Goal: Task Accomplishment & Management: Use online tool/utility

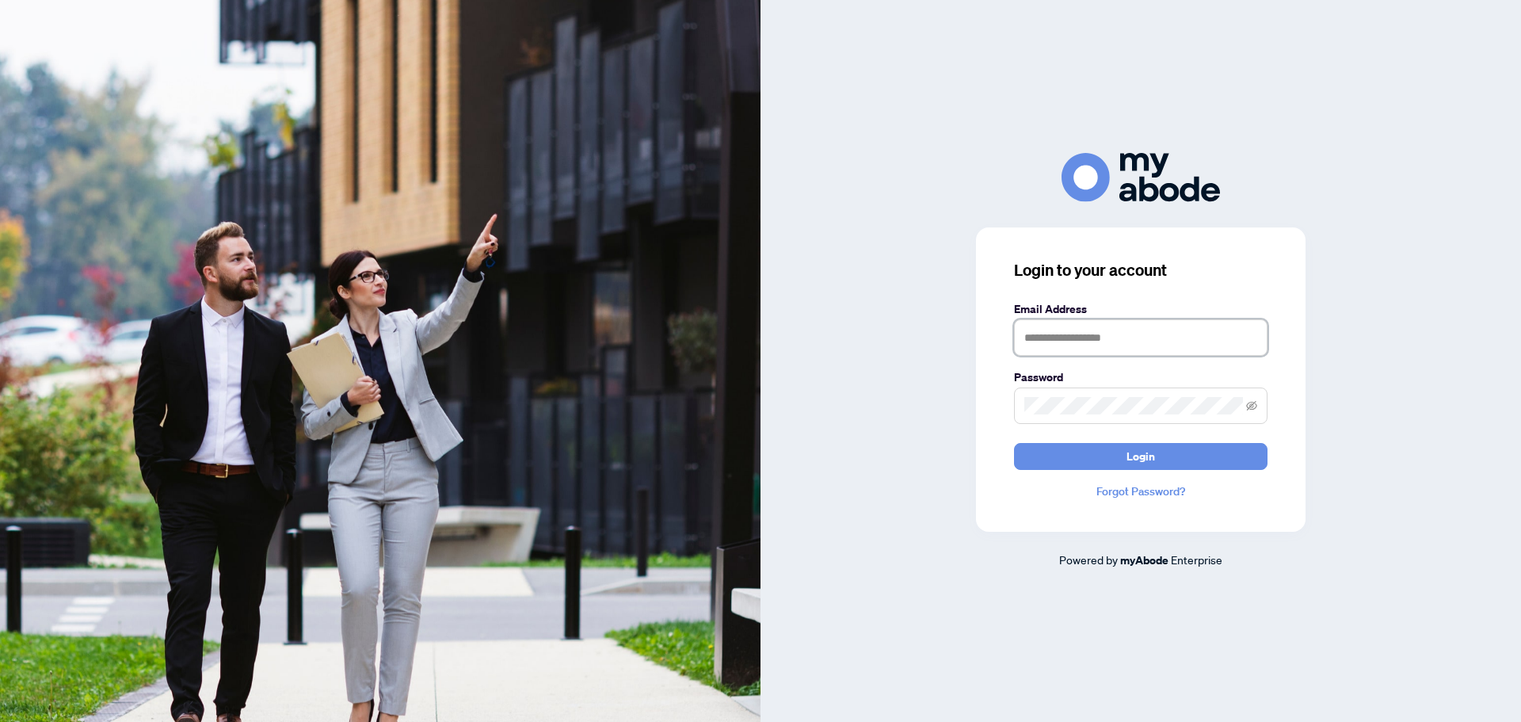
click at [1041, 330] on input "text" at bounding box center [1141, 337] width 254 height 36
type input "**********"
click at [1066, 453] on button "Login" at bounding box center [1141, 456] width 254 height 27
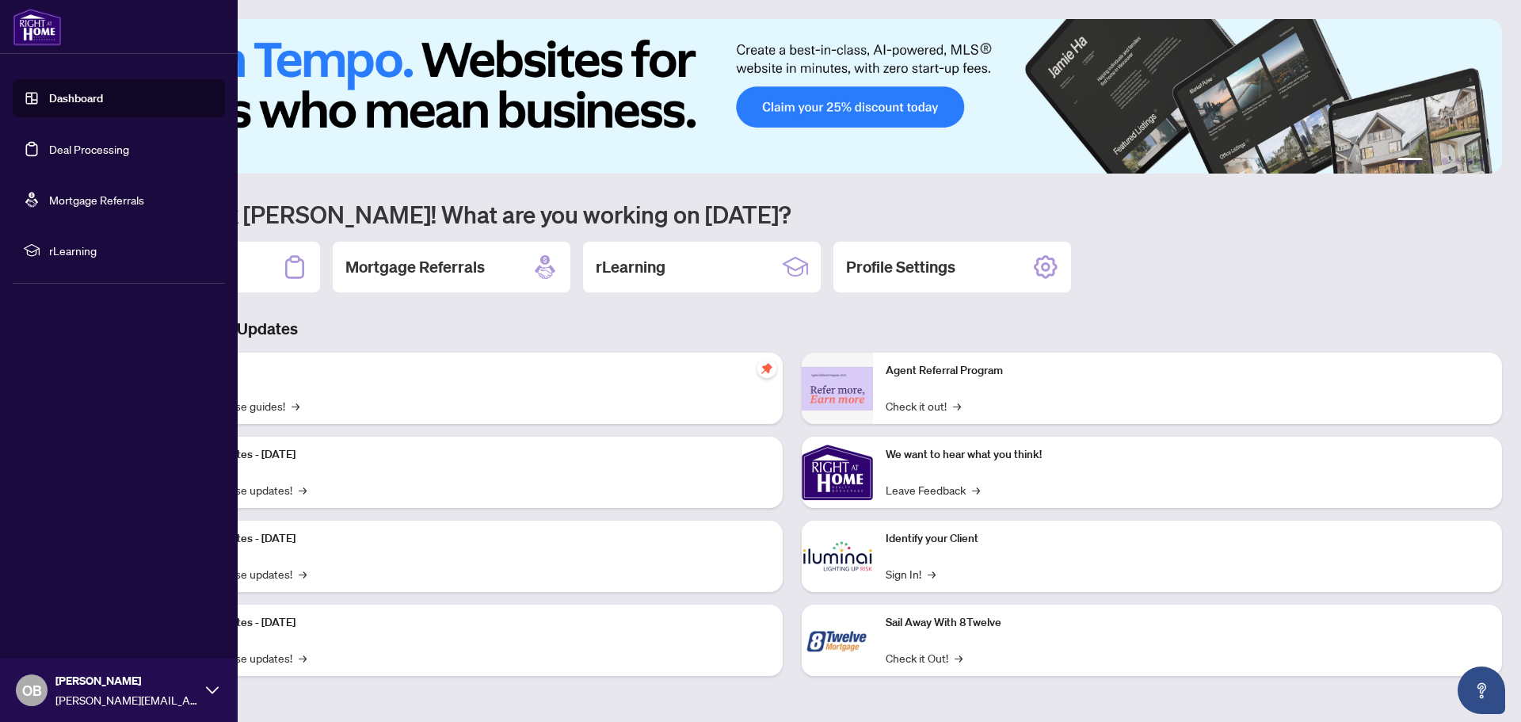
click at [96, 147] on link "Deal Processing" at bounding box center [89, 149] width 80 height 14
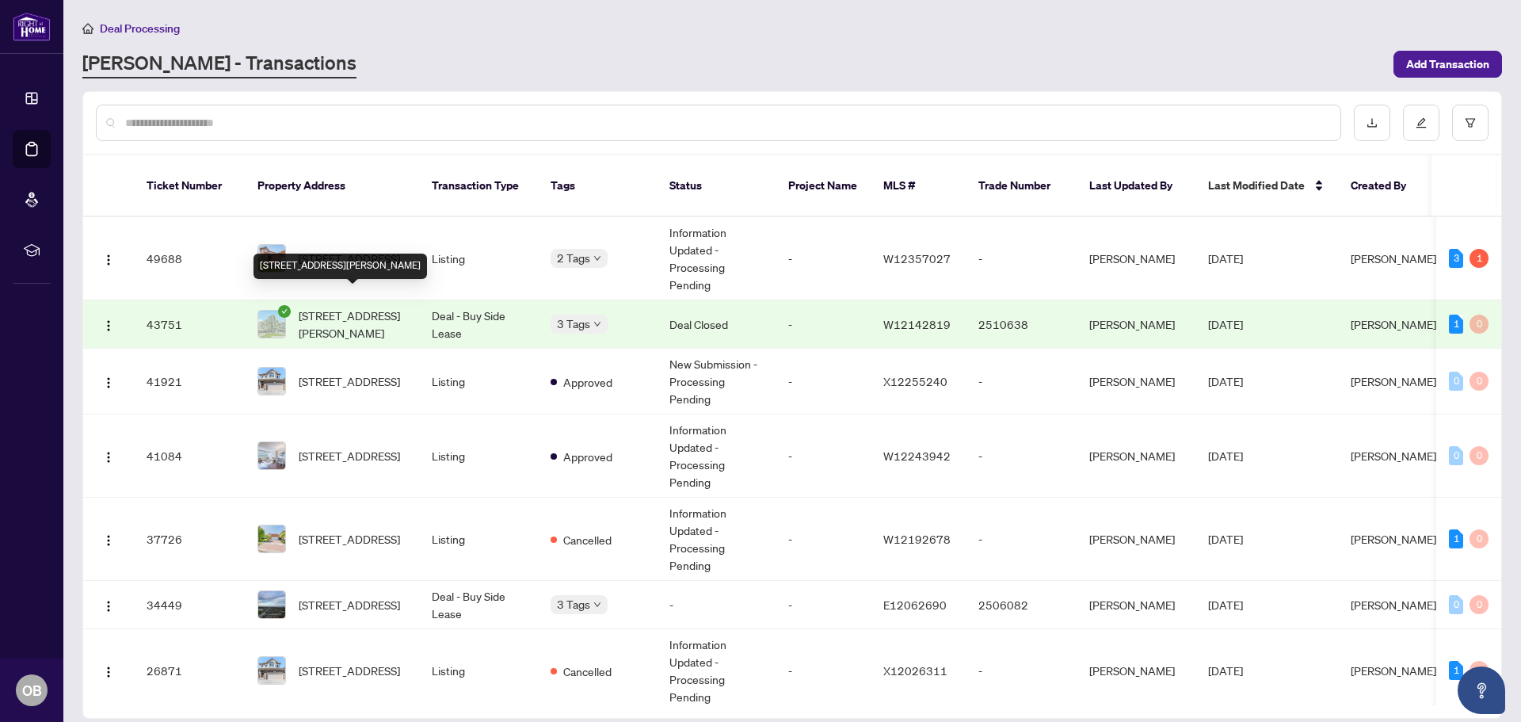
click at [349, 309] on span "[STREET_ADDRESS][PERSON_NAME]" at bounding box center [353, 324] width 108 height 35
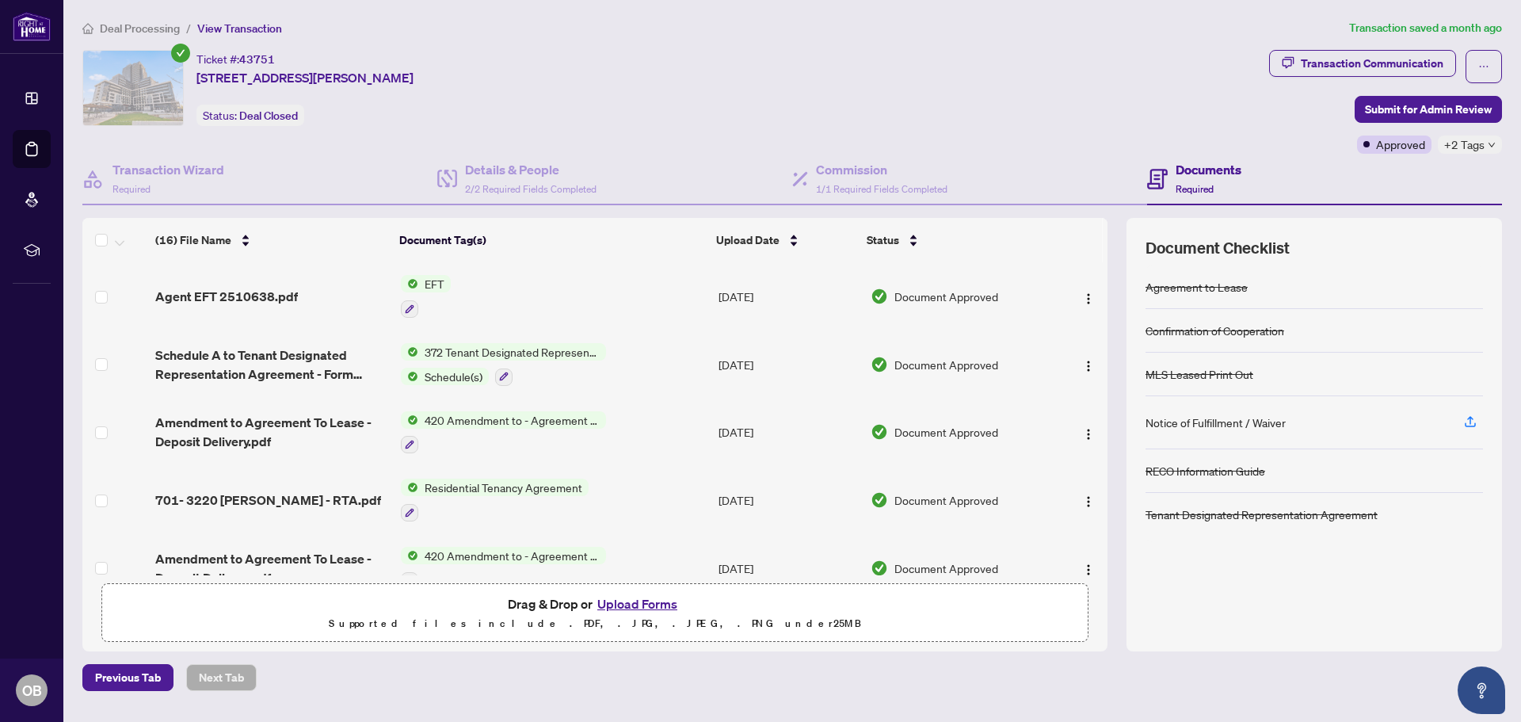
click at [559, 347] on span "372 Tenant Designated Representation Agreement - Authority for Lease or Purchase" at bounding box center [512, 351] width 188 height 17
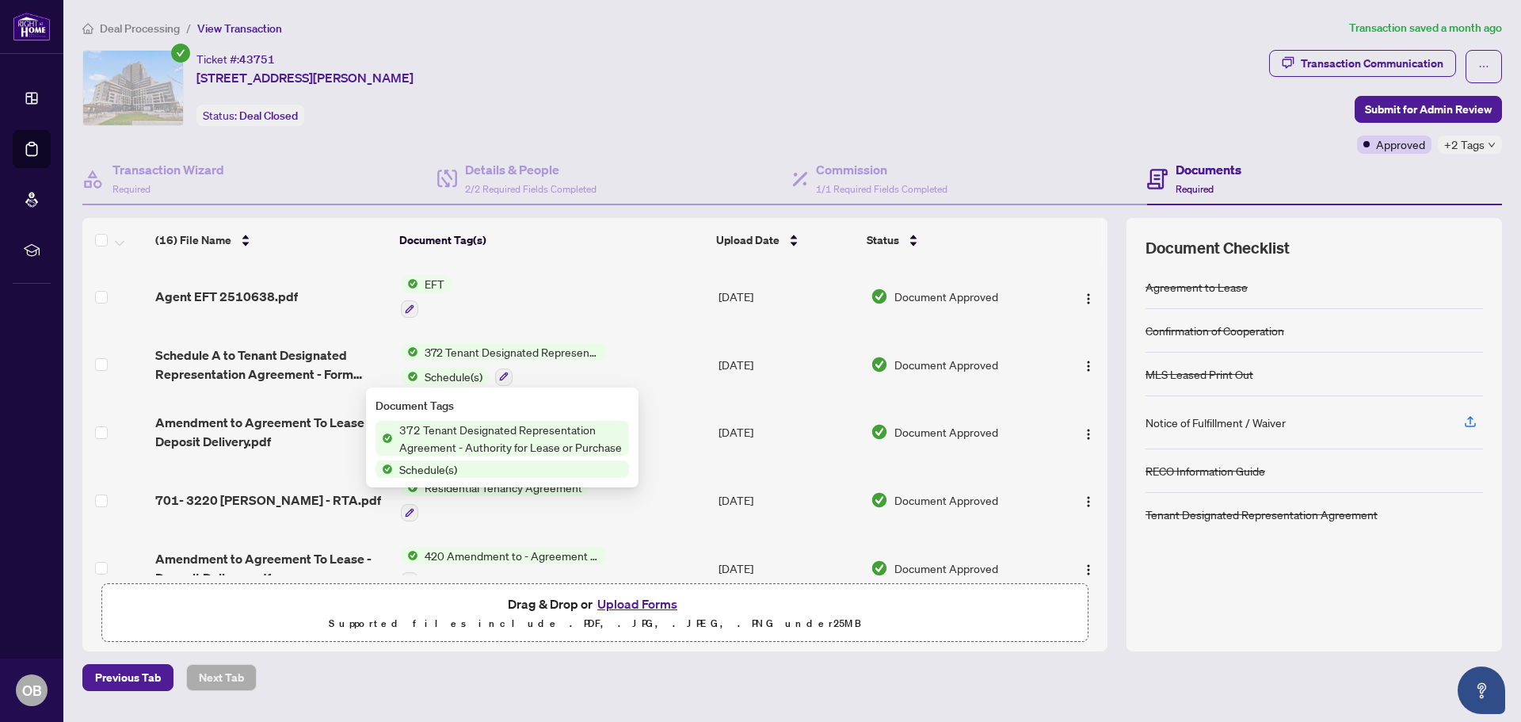
click at [532, 440] on span "372 Tenant Designated Representation Agreement - Authority for Lease or Purchase" at bounding box center [511, 438] width 236 height 35
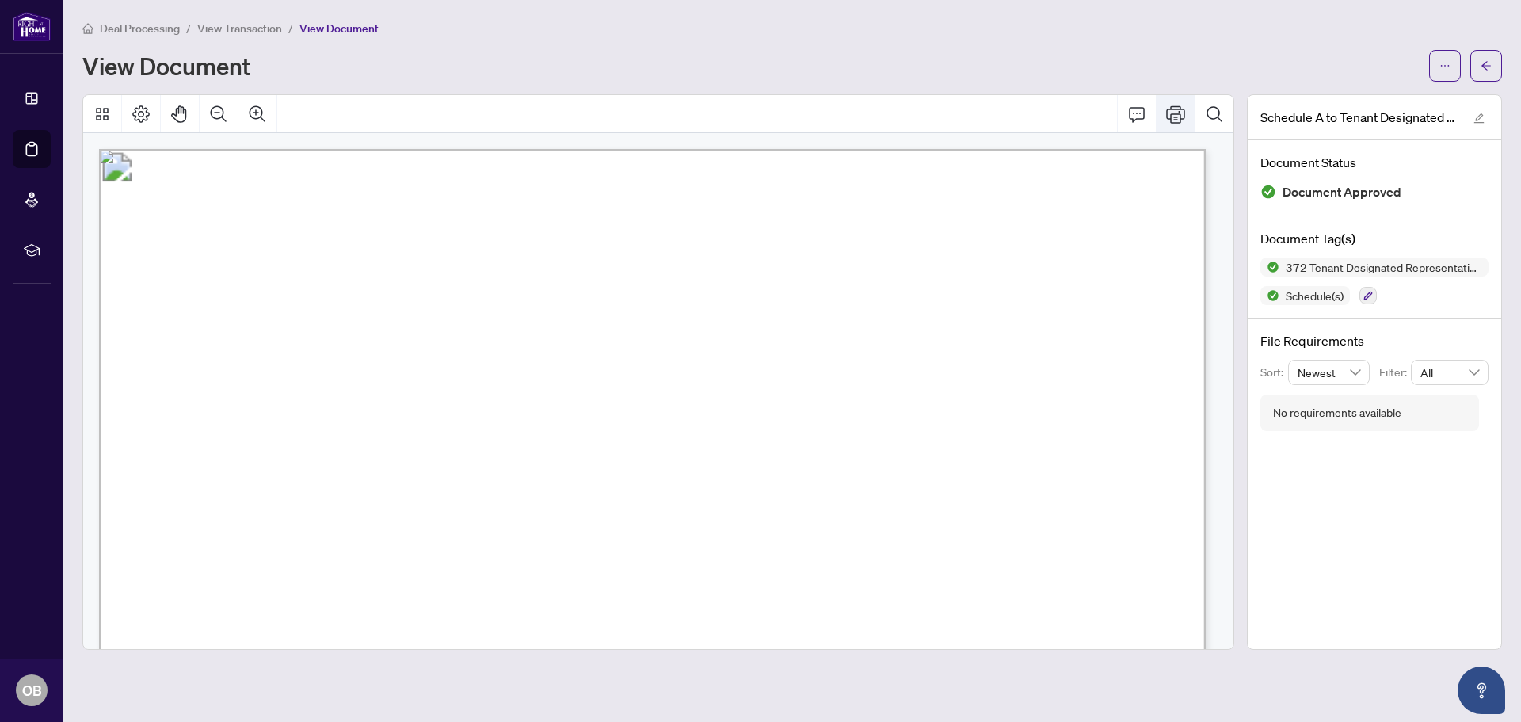
click at [1175, 114] on icon "Print" at bounding box center [1175, 114] width 19 height 19
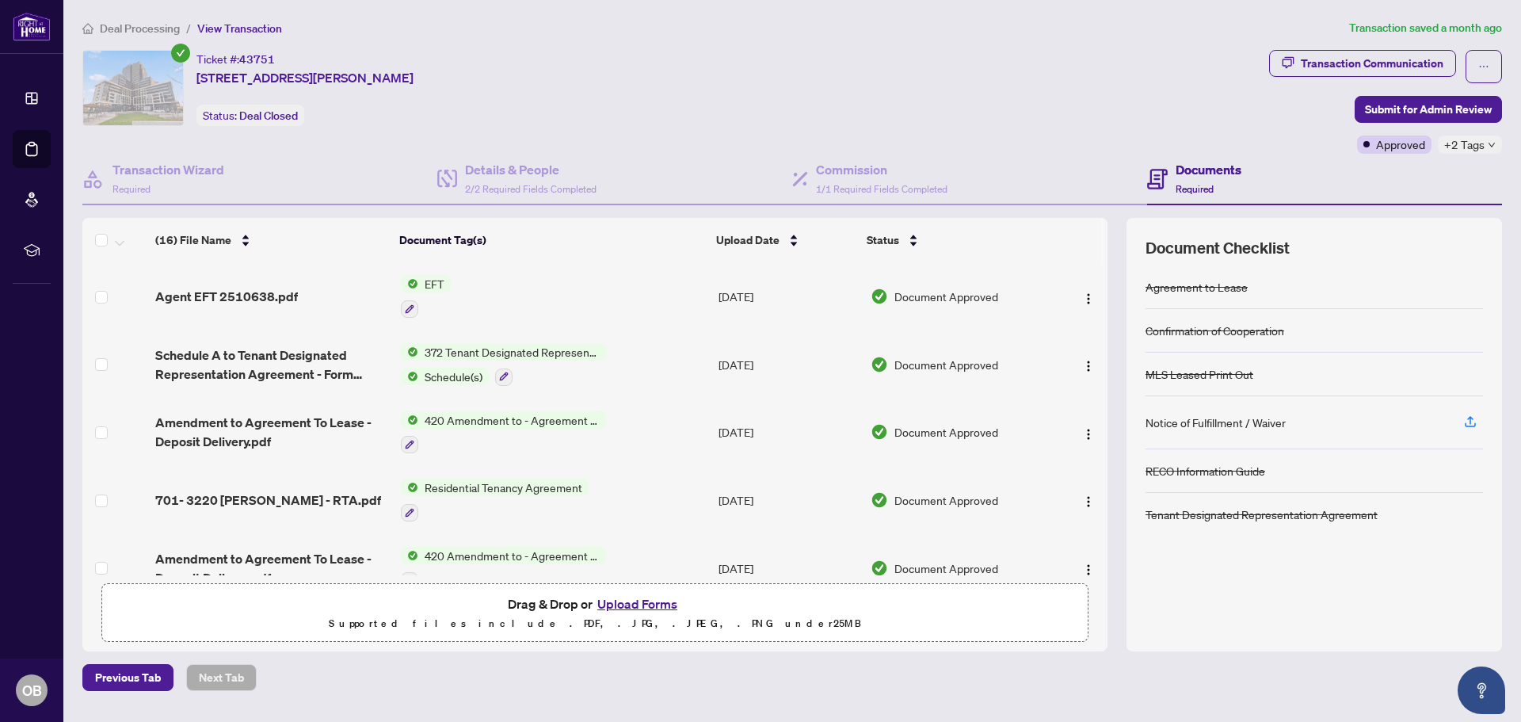
click at [580, 348] on span "372 Tenant Designated Representation Agreement - Authority for Lease or Purchase" at bounding box center [512, 351] width 188 height 17
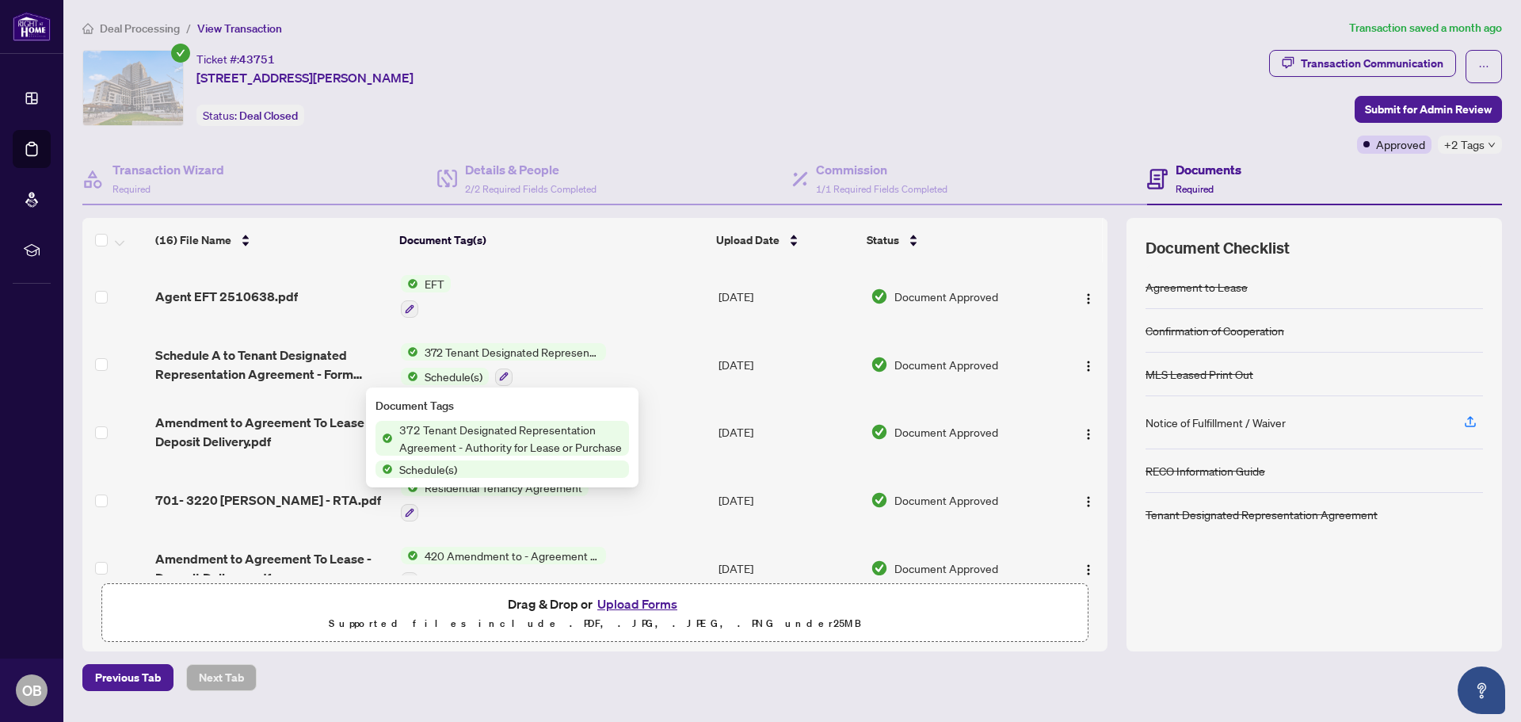
click at [544, 426] on span "372 Tenant Designated Representation Agreement - Authority for Lease or Purchase" at bounding box center [511, 438] width 236 height 35
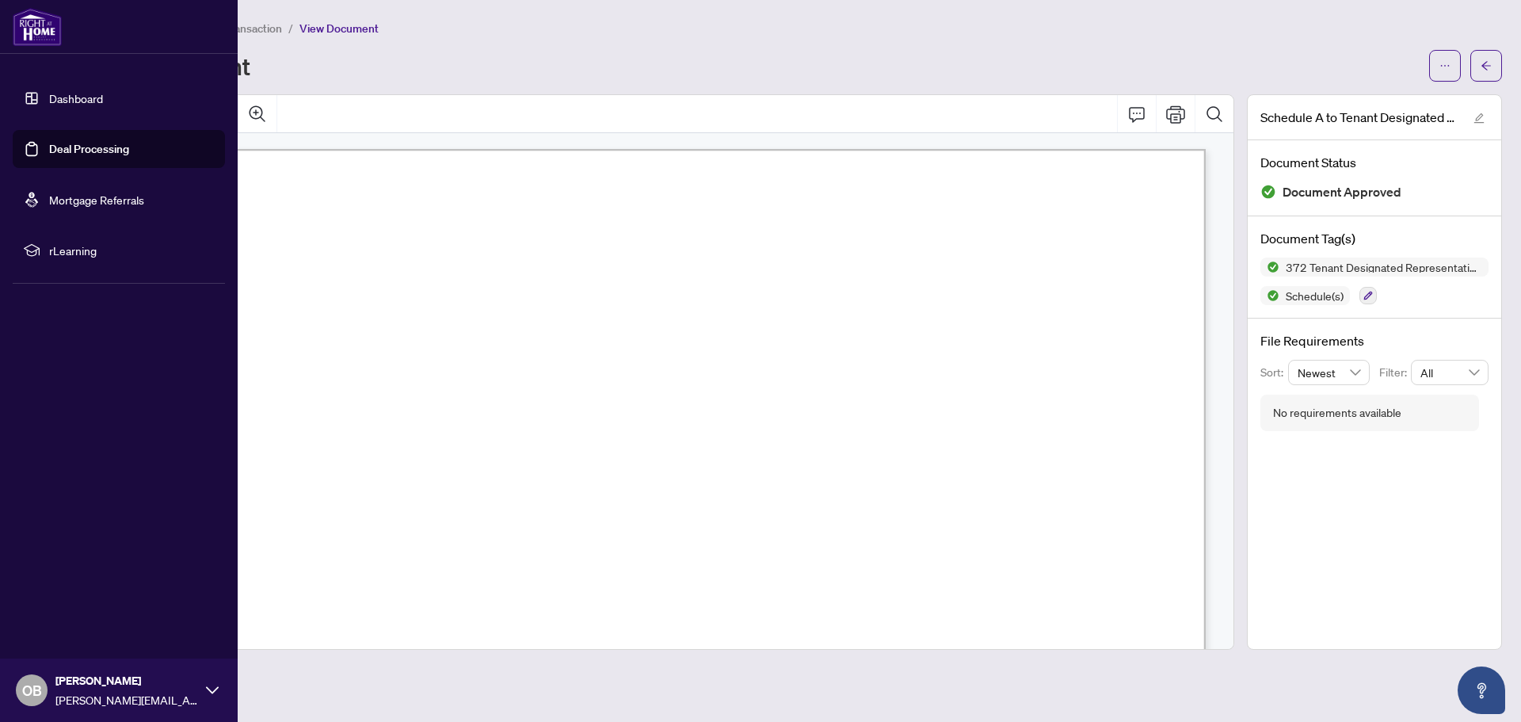
click at [67, 95] on link "Dashboard" at bounding box center [76, 98] width 54 height 14
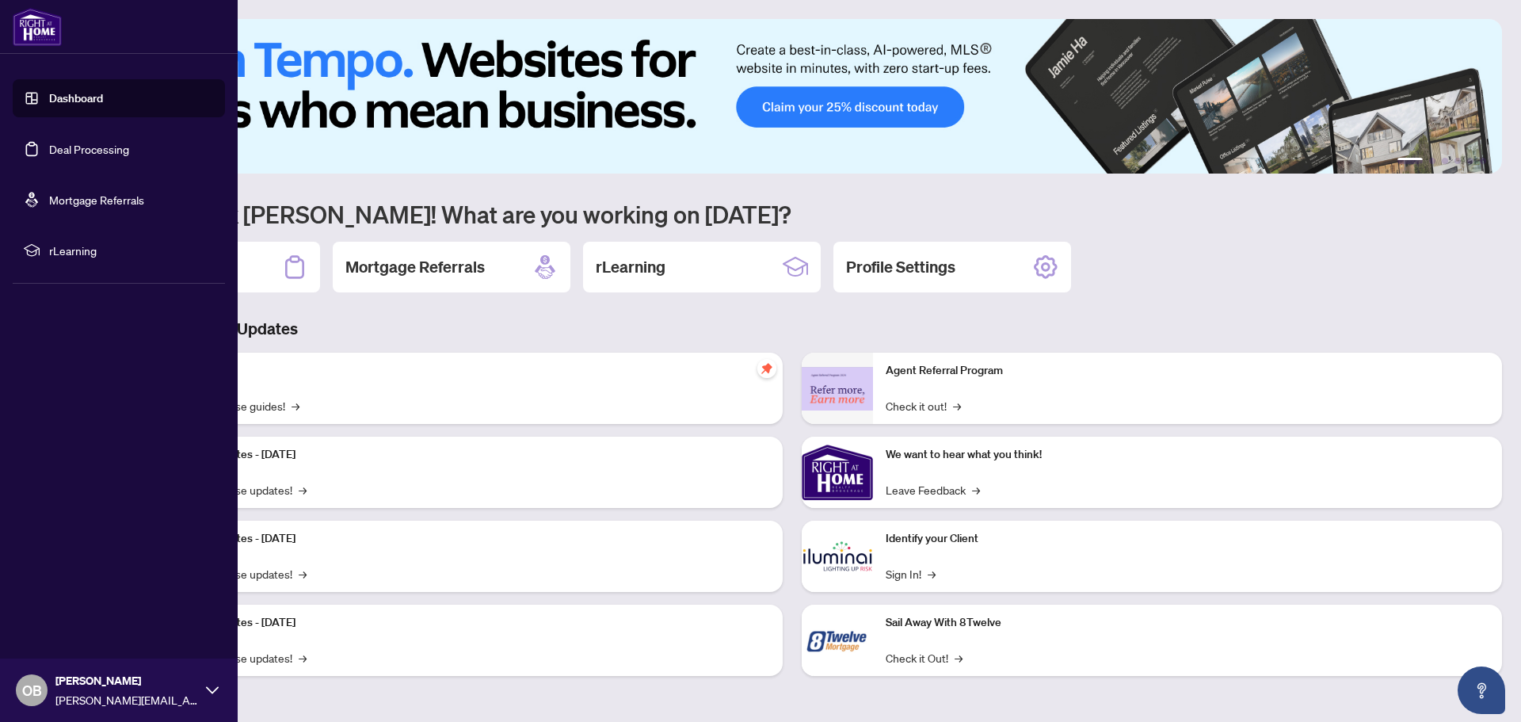
click at [90, 142] on link "Deal Processing" at bounding box center [89, 149] width 80 height 14
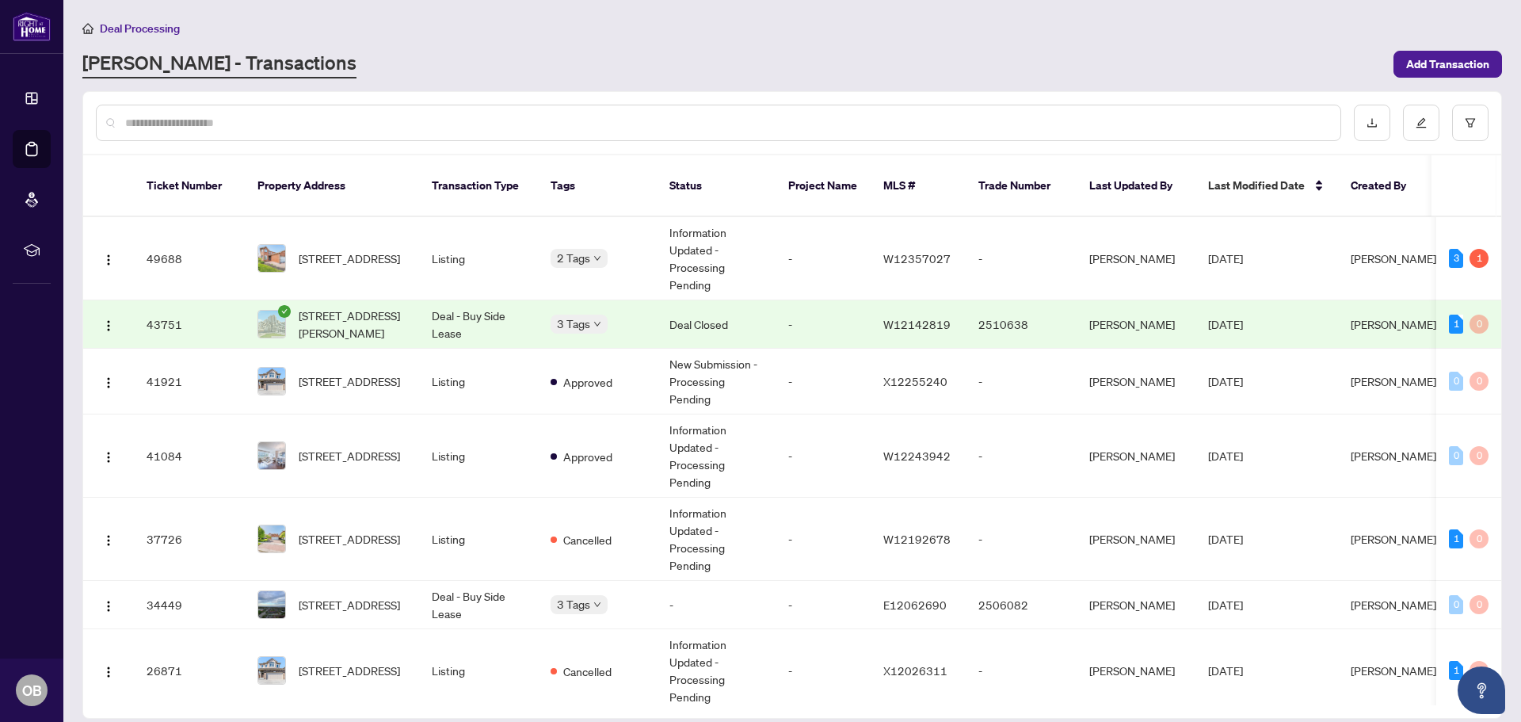
click at [1223, 317] on span "[DATE]" at bounding box center [1225, 324] width 35 height 14
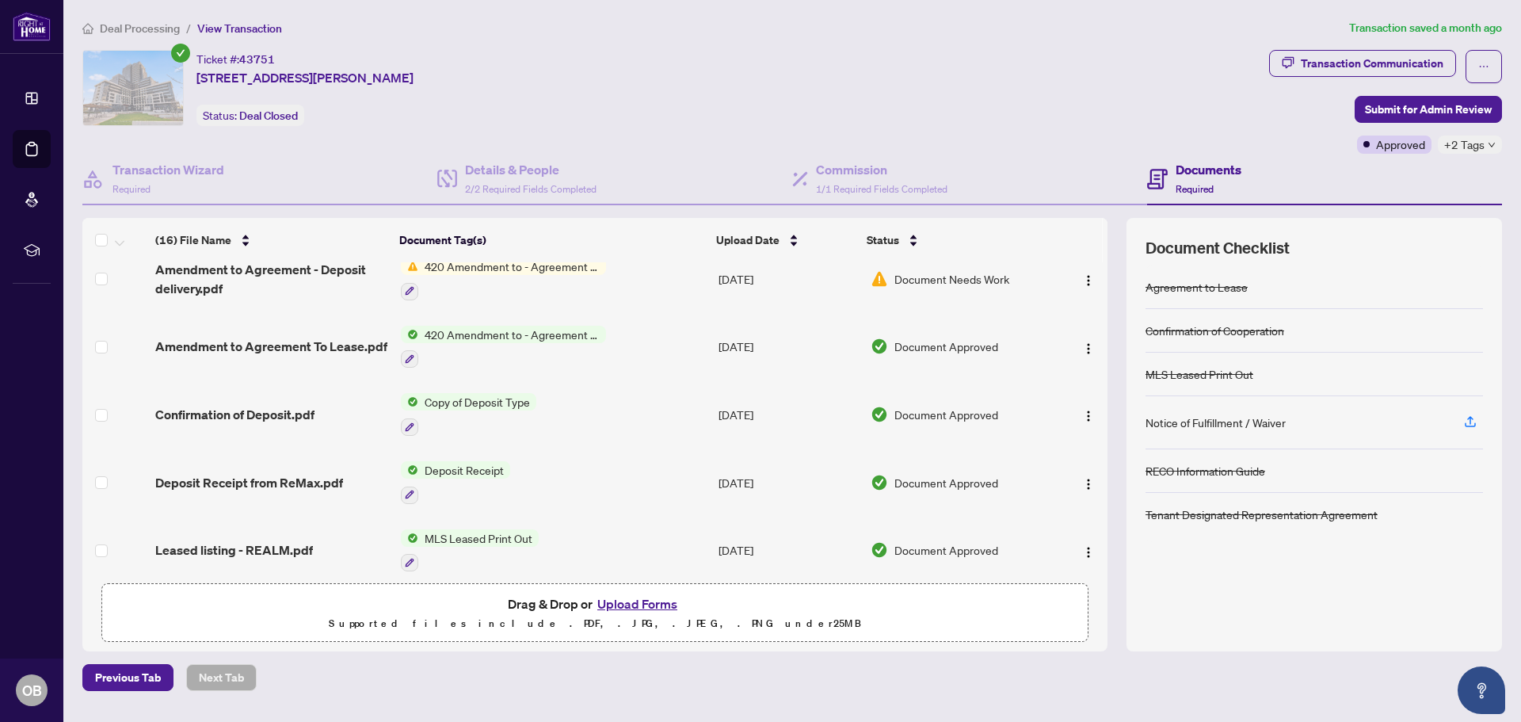
scroll to position [769, 0]
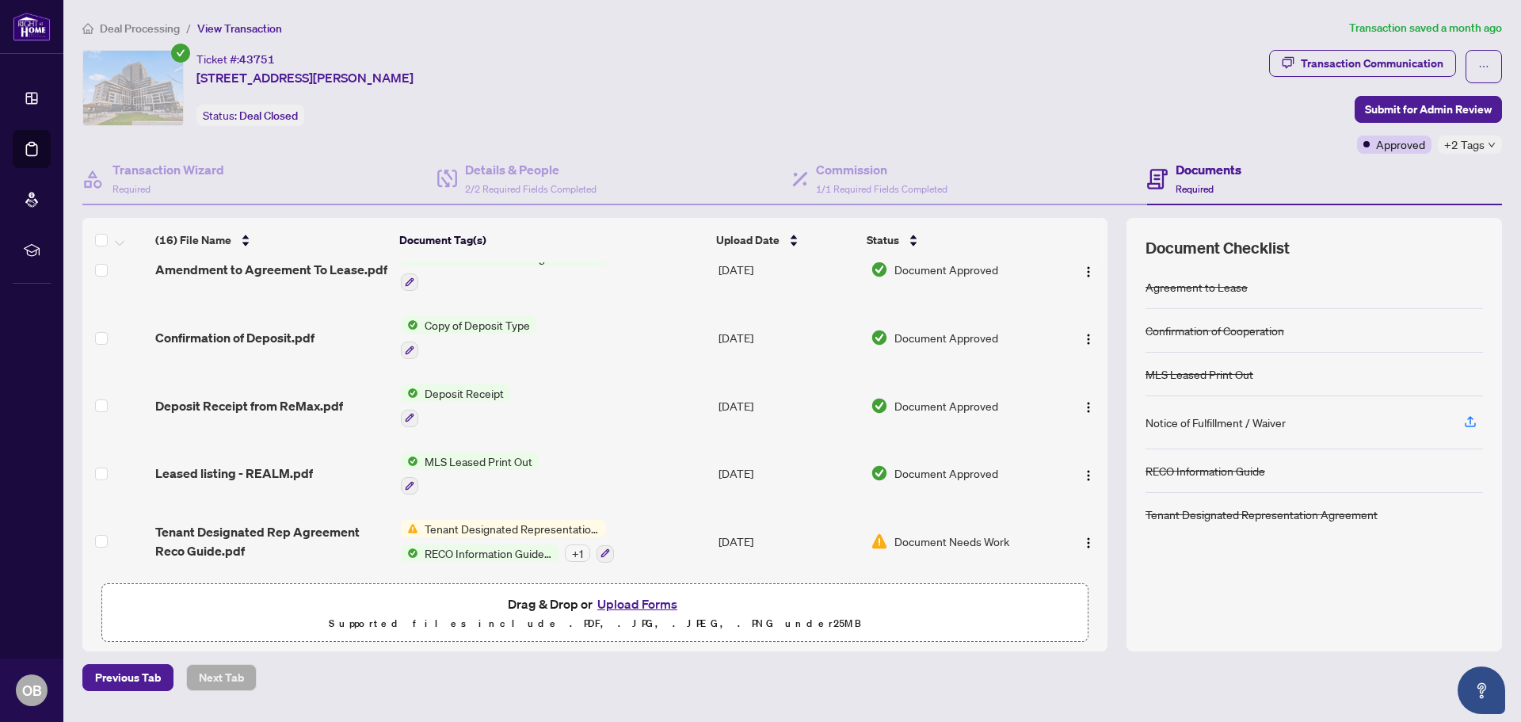
click at [515, 520] on span "Tenant Designated Representation Agreement" at bounding box center [512, 528] width 188 height 17
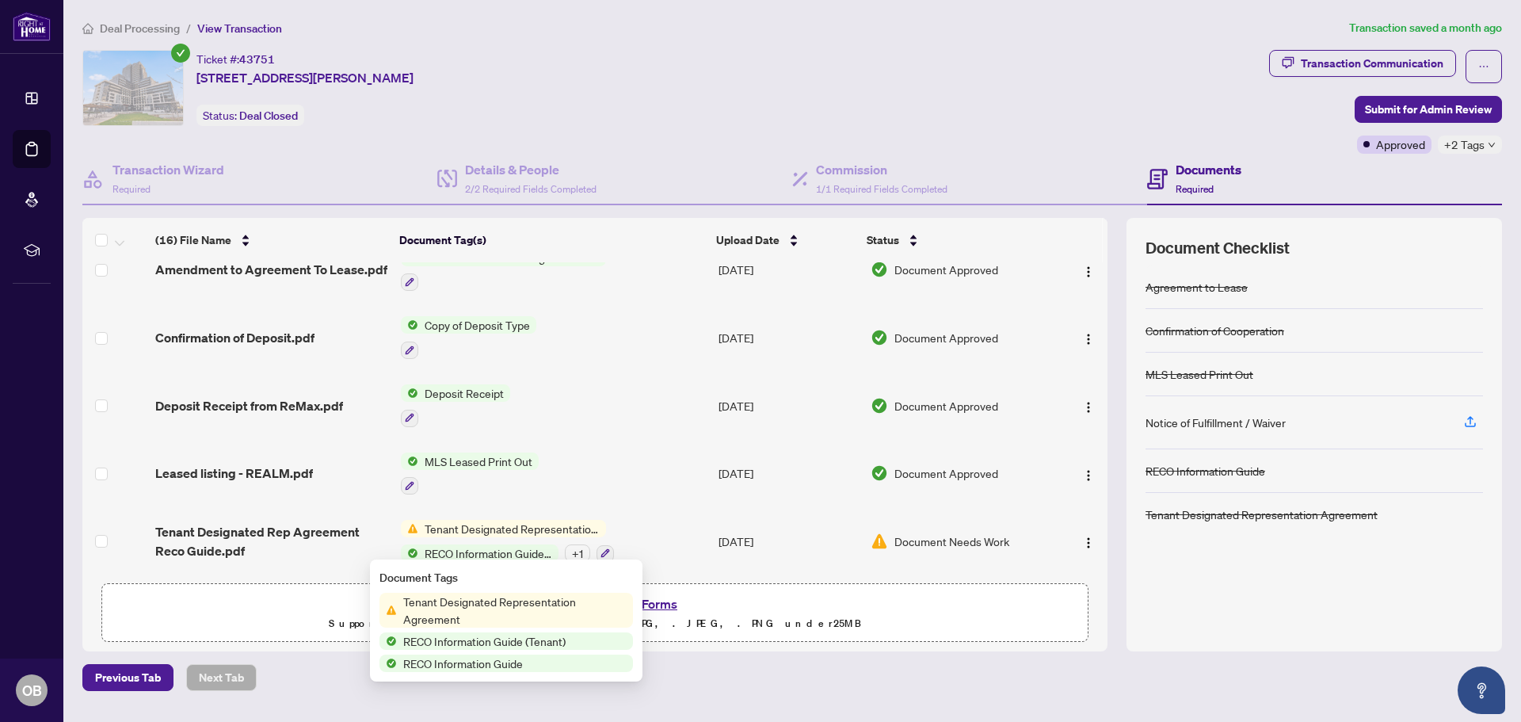
click at [477, 607] on span "Tenant Designated Representation Agreement" at bounding box center [515, 610] width 236 height 35
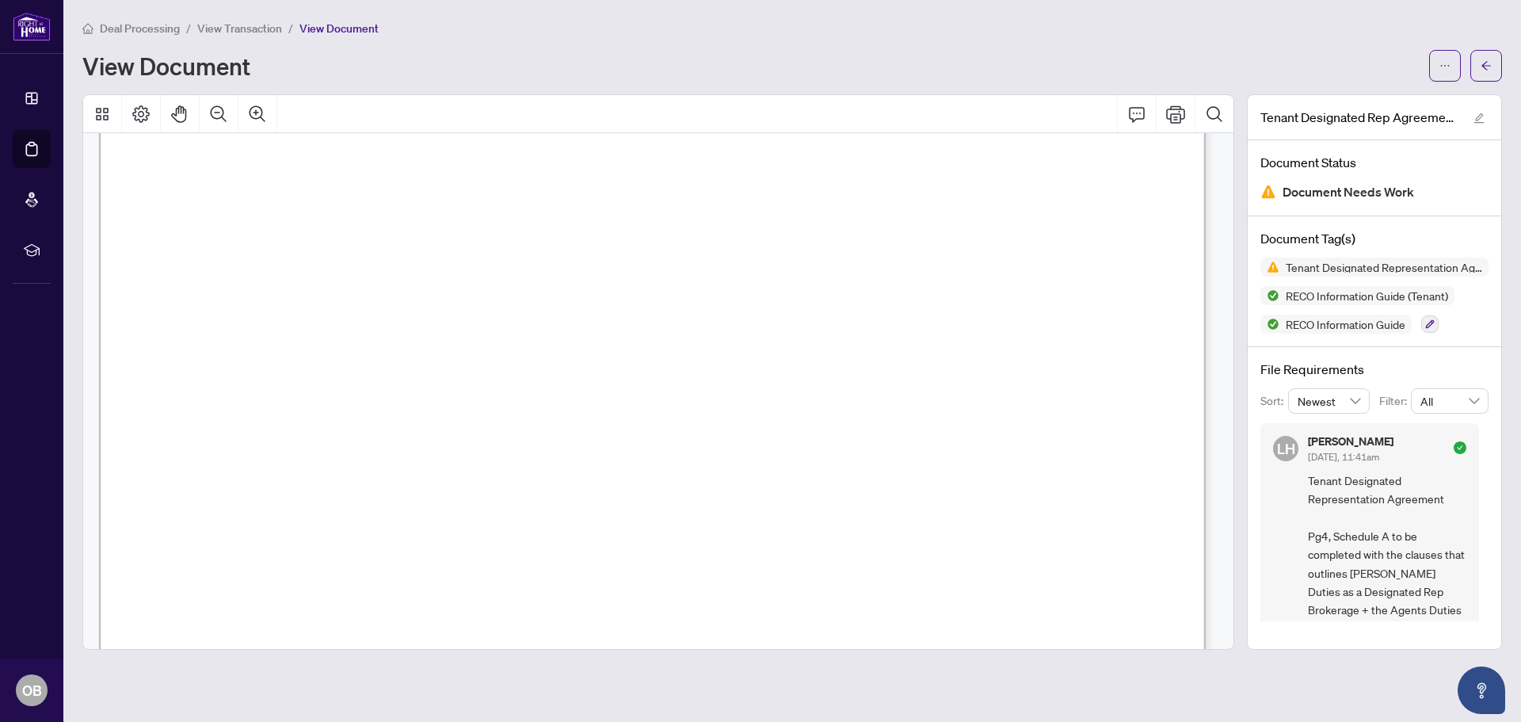
scroll to position [13234, 0]
click at [1230, 408] on div at bounding box center [658, 371] width 1165 height 555
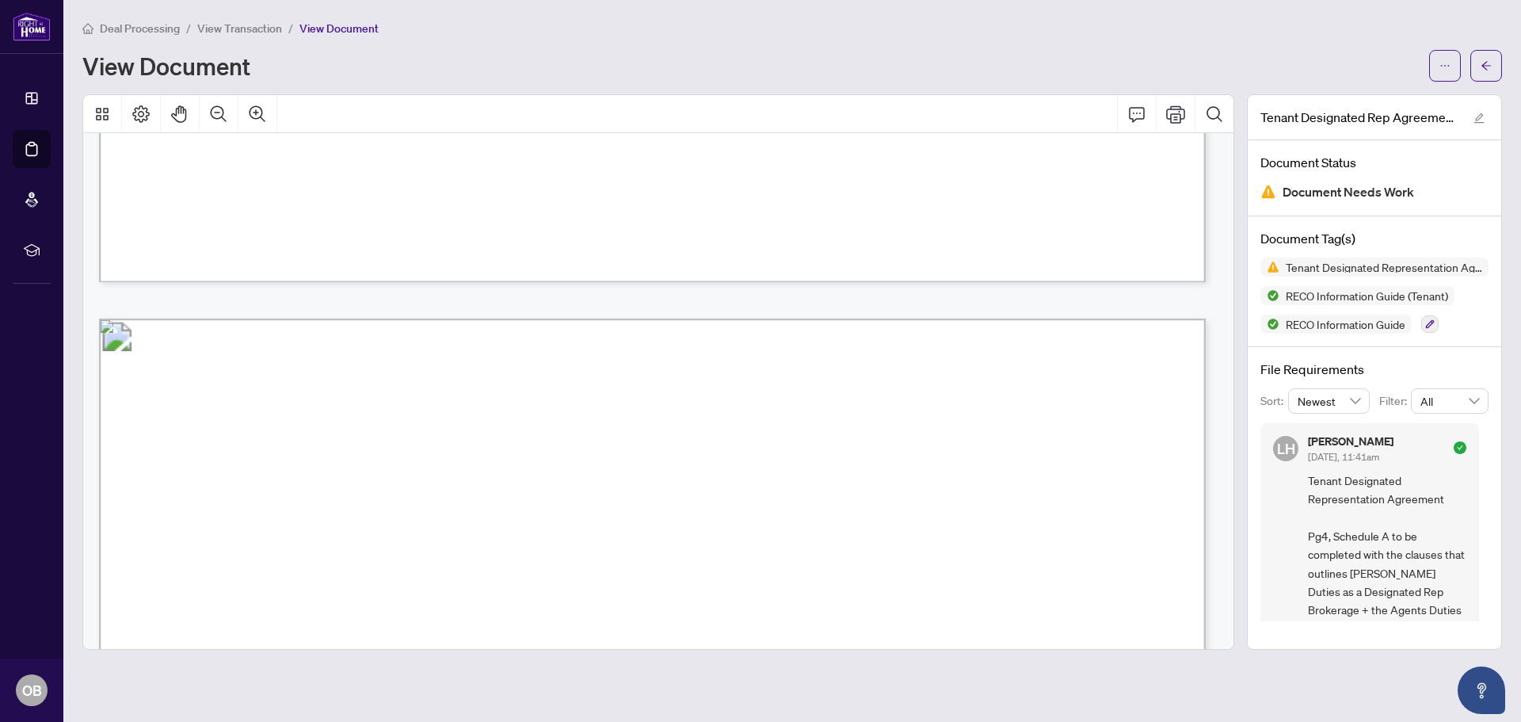
scroll to position [5387, 0]
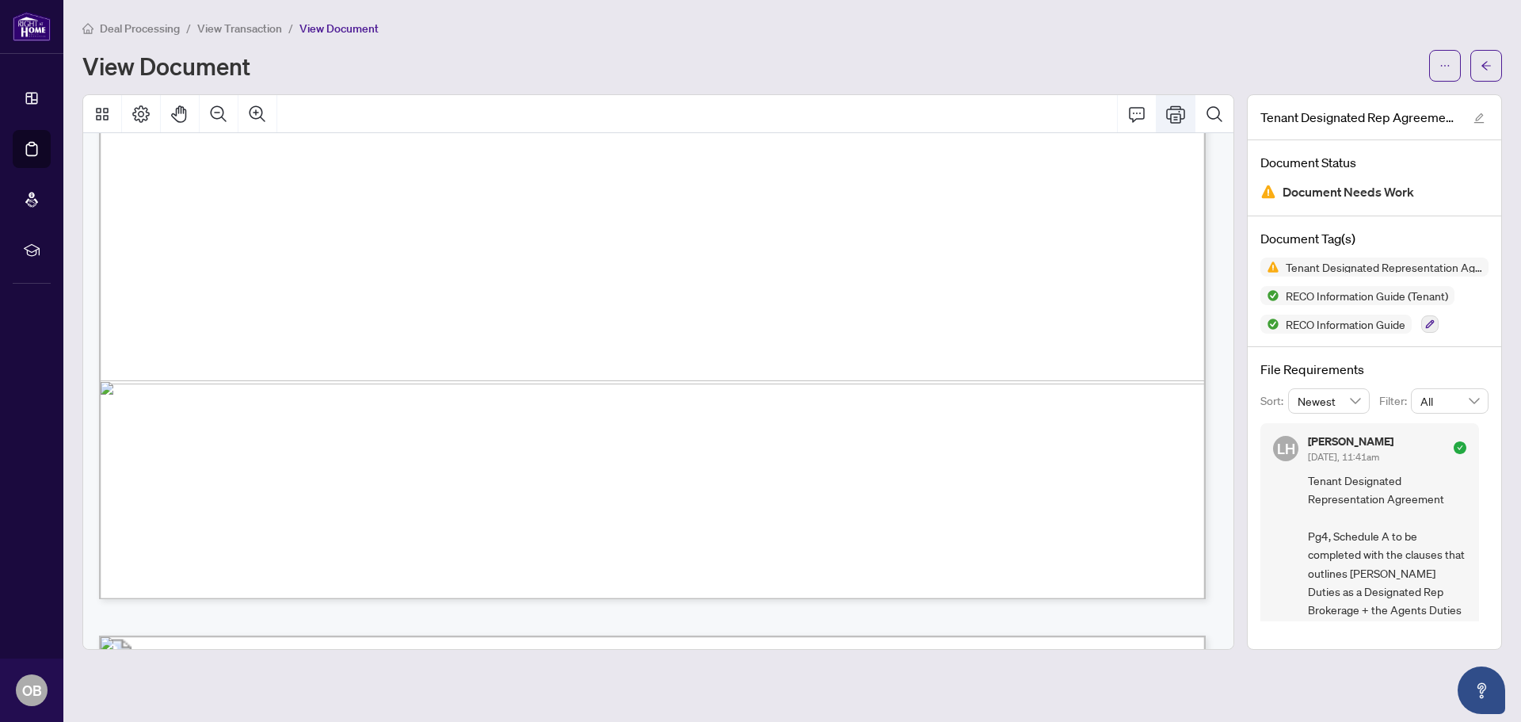
click at [1182, 109] on icon "Print" at bounding box center [1175, 113] width 19 height 17
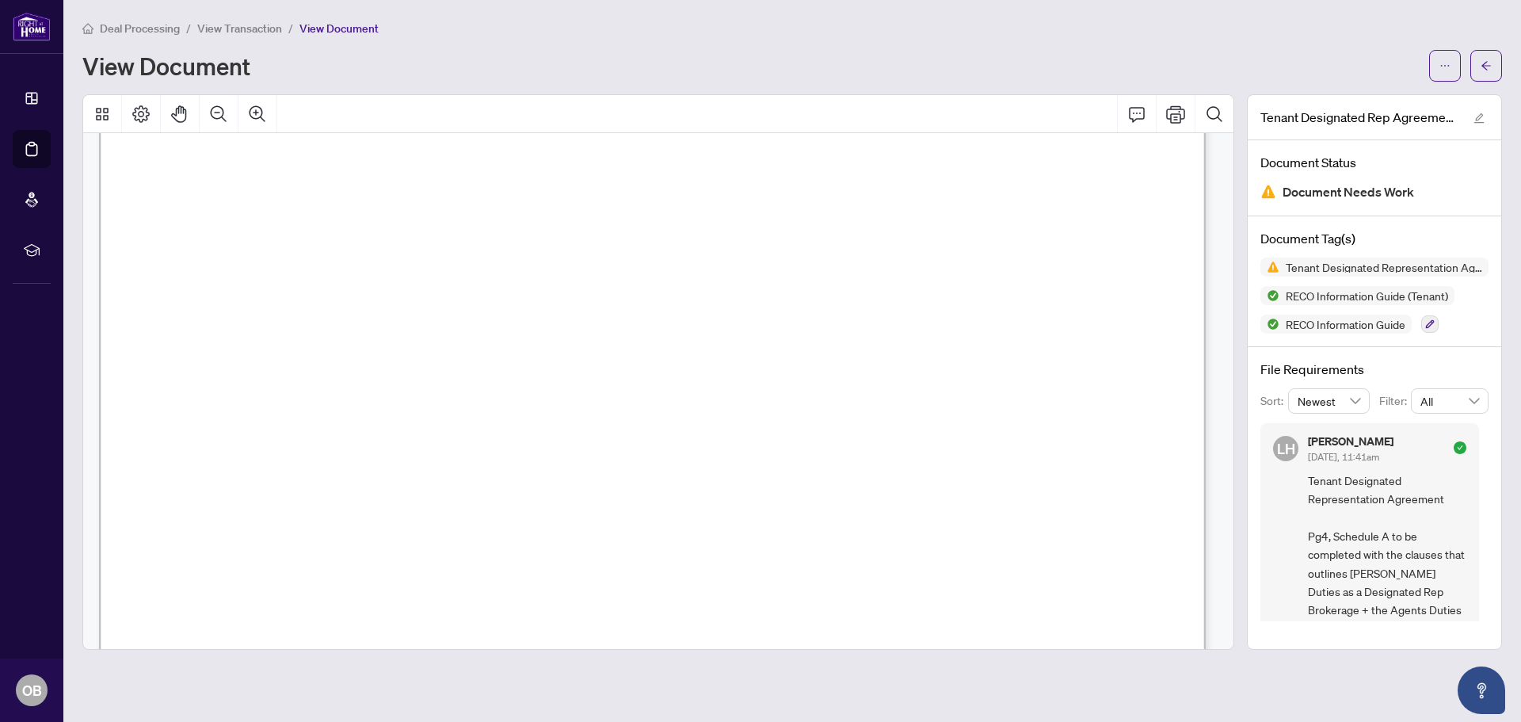
scroll to position [5070, 0]
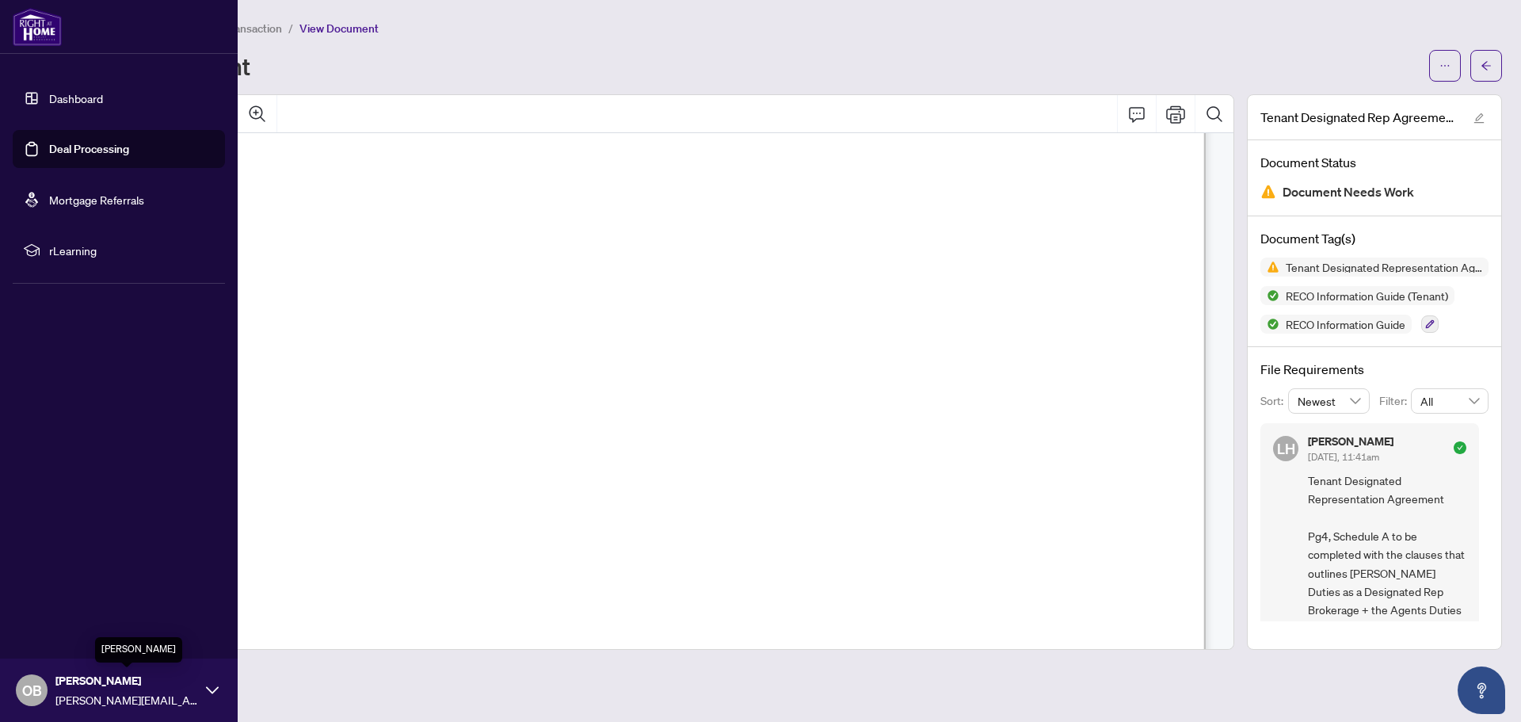
click at [69, 685] on span "[PERSON_NAME]" at bounding box center [126, 680] width 143 height 17
click at [57, 592] on span "Logout" at bounding box center [64, 595] width 36 height 25
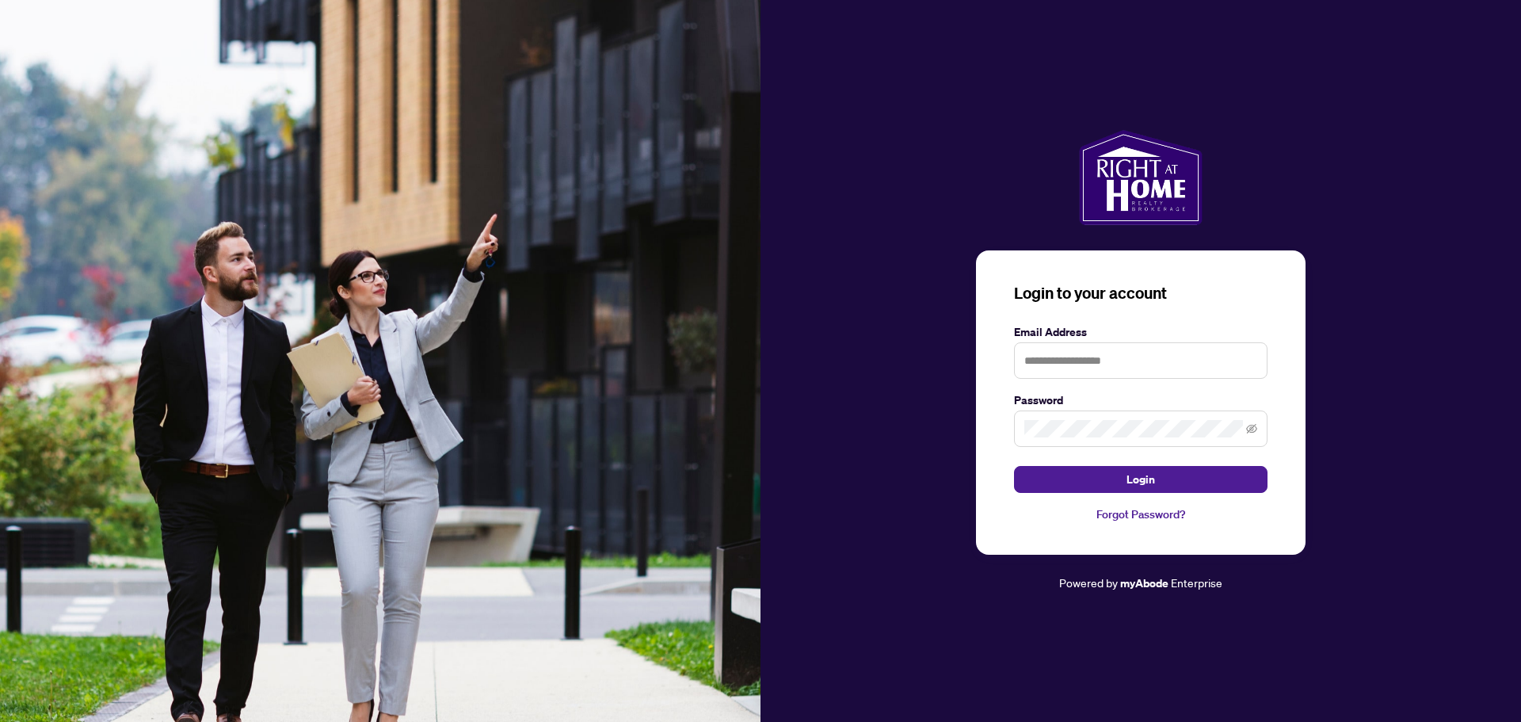
click at [1046, 331] on label "Email Address" at bounding box center [1141, 331] width 254 height 17
click at [1053, 363] on input "text" at bounding box center [1141, 360] width 254 height 36
type input "**********"
click at [1054, 478] on button "Login" at bounding box center [1141, 479] width 254 height 27
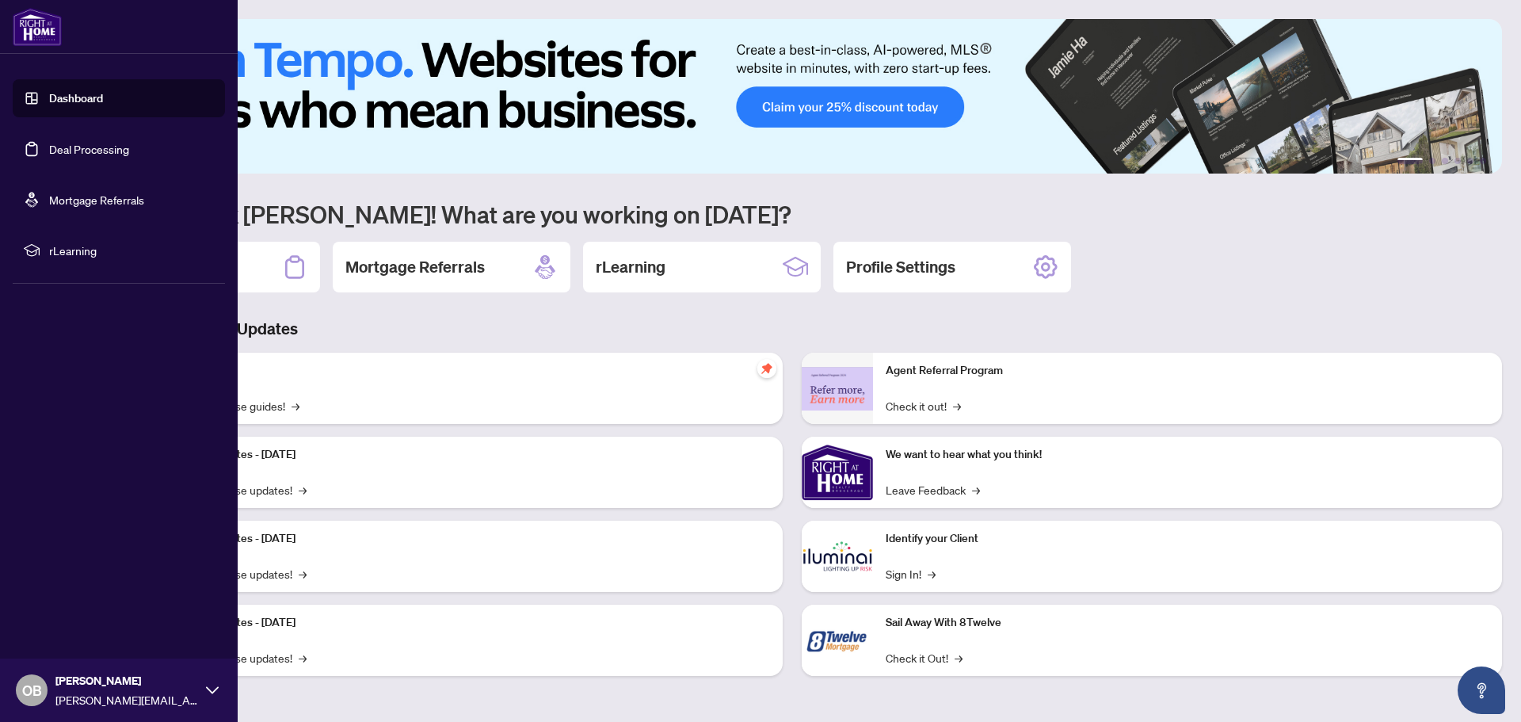
click at [94, 148] on link "Deal Processing" at bounding box center [89, 149] width 80 height 14
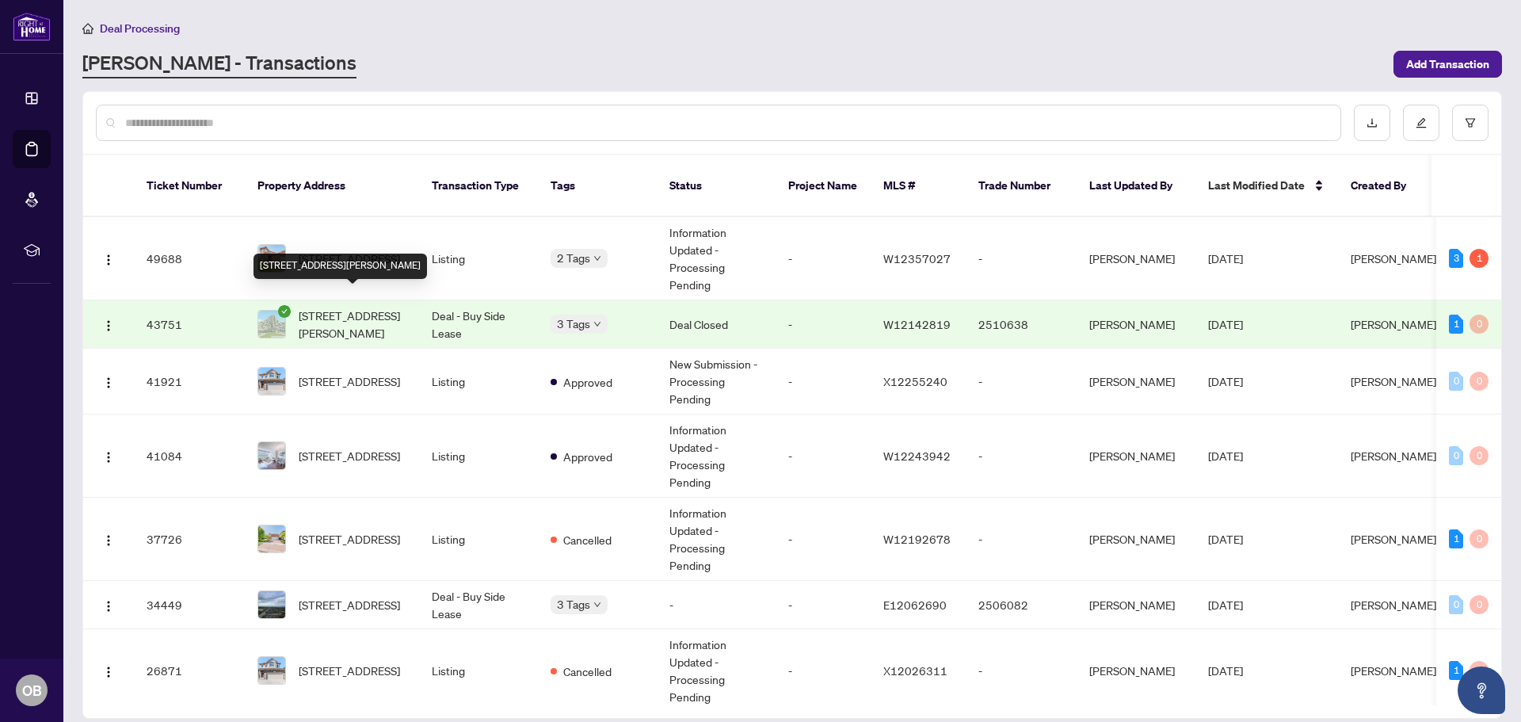
click at [357, 307] on span "[STREET_ADDRESS][PERSON_NAME]" at bounding box center [353, 324] width 108 height 35
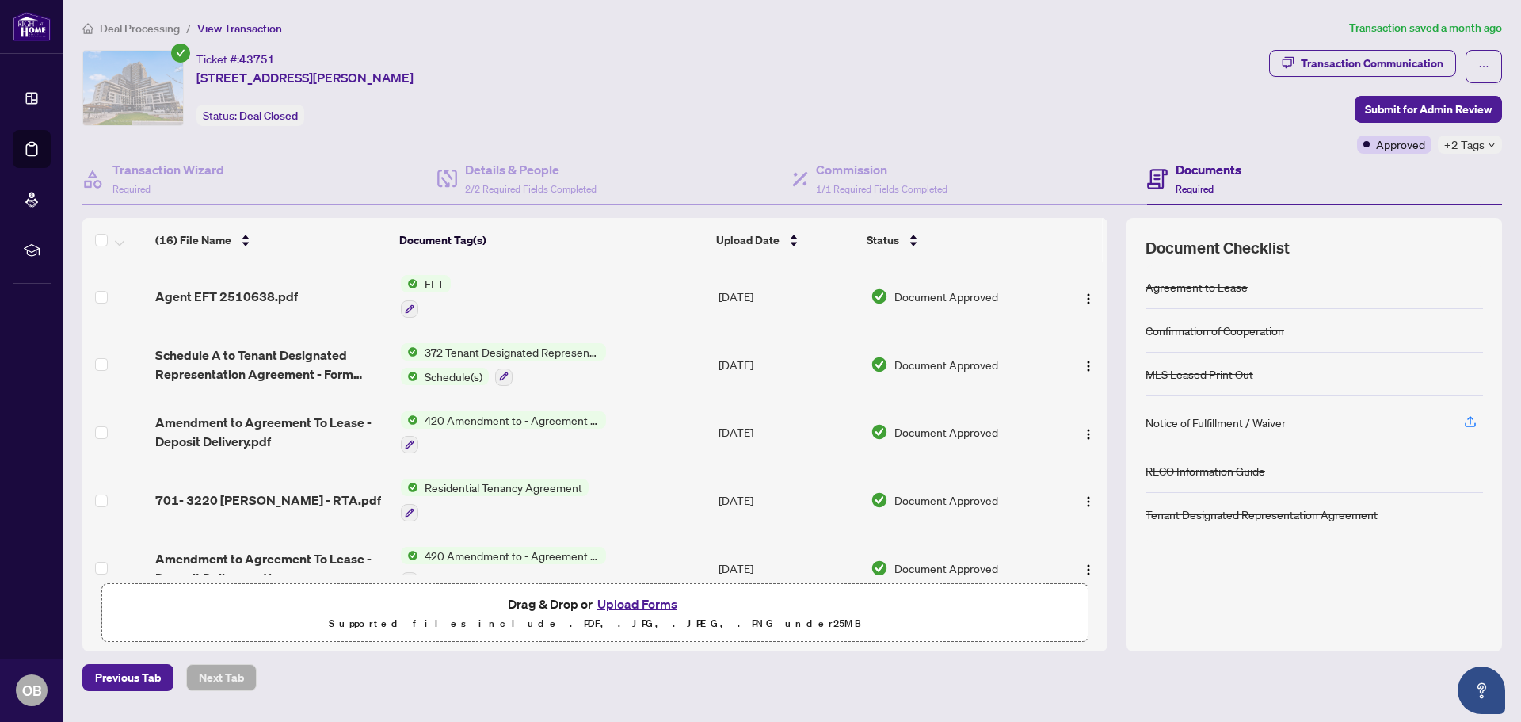
click at [470, 346] on span "372 Tenant Designated Representation Agreement - Authority for Lease or Purchase" at bounding box center [512, 351] width 188 height 17
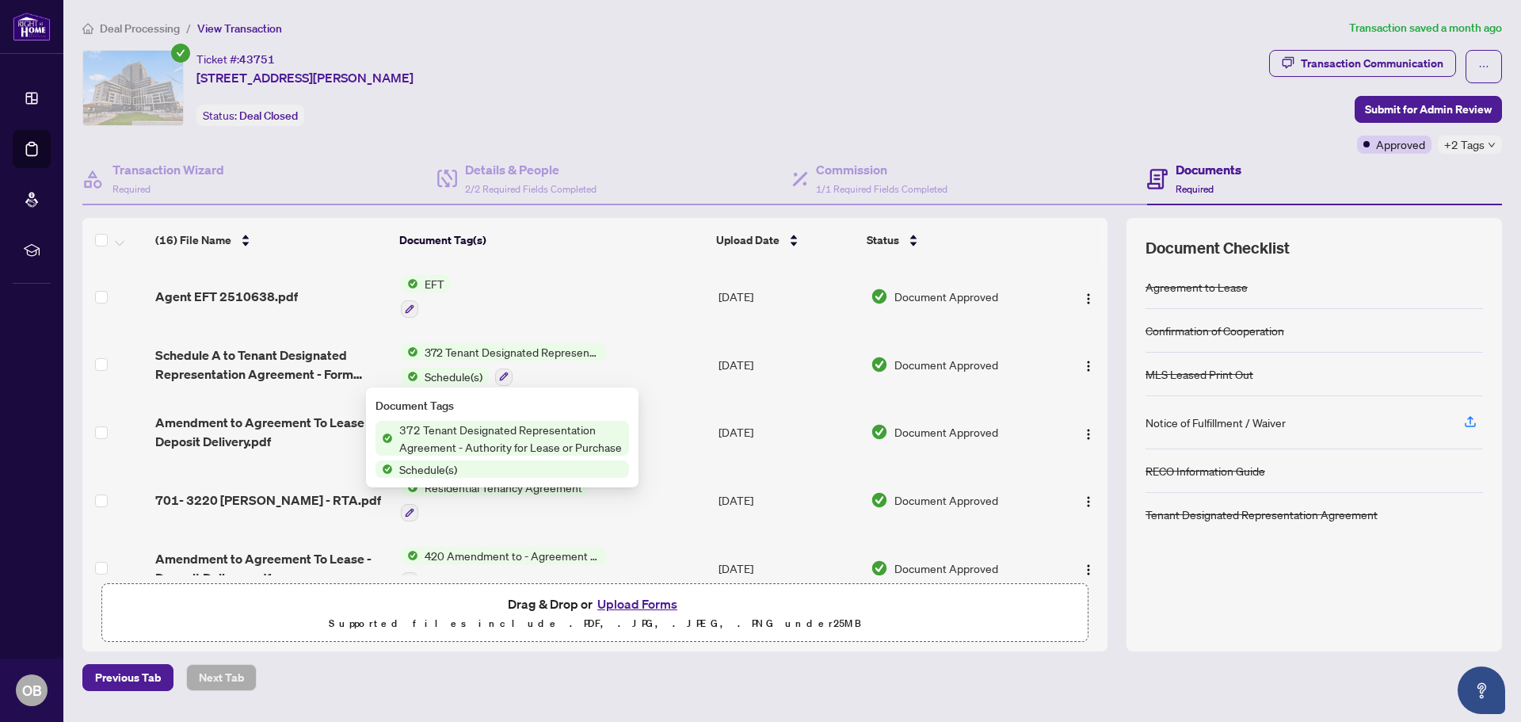
click at [442, 468] on span "Schedule(s)" at bounding box center [428, 468] width 71 height 17
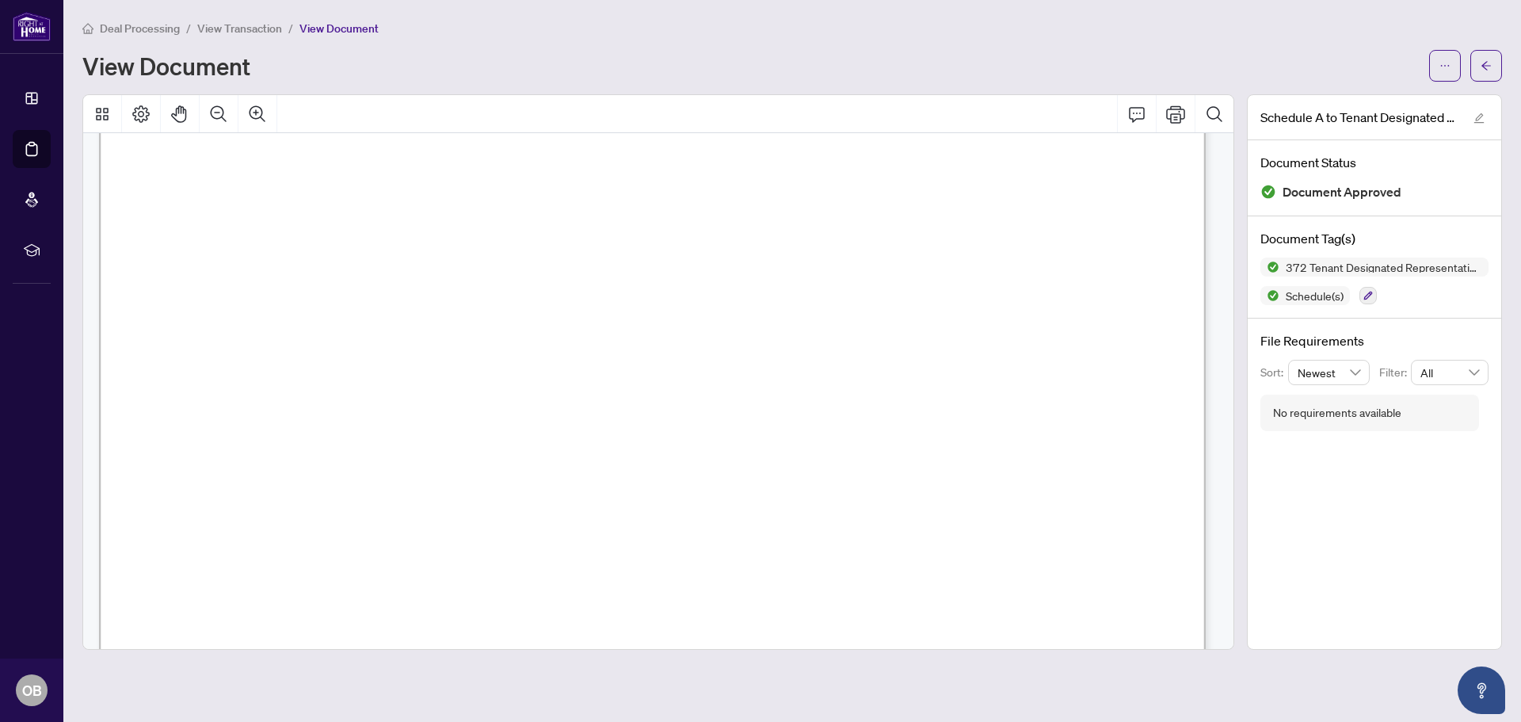
scroll to position [585, 0]
drag, startPoint x: 166, startPoint y: 274, endPoint x: 825, endPoint y: 404, distance: 671.1
drag, startPoint x: 166, startPoint y: 208, endPoint x: 753, endPoint y: 346, distance: 603.2
